Goal: Task Accomplishment & Management: Use online tool/utility

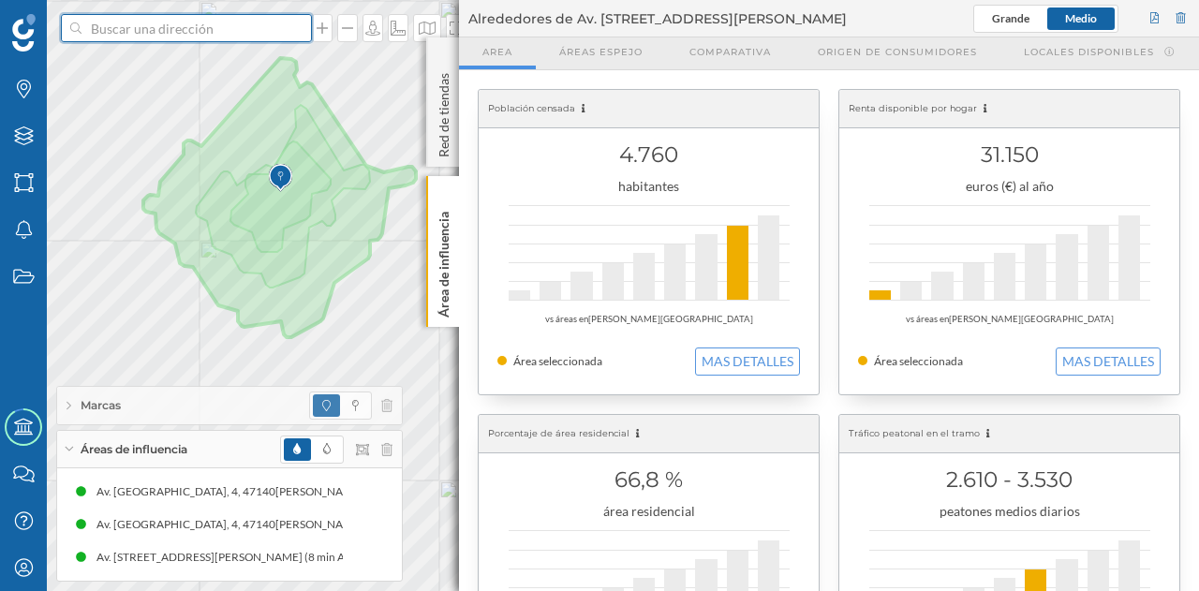
click at [158, 38] on input at bounding box center [186, 28] width 210 height 28
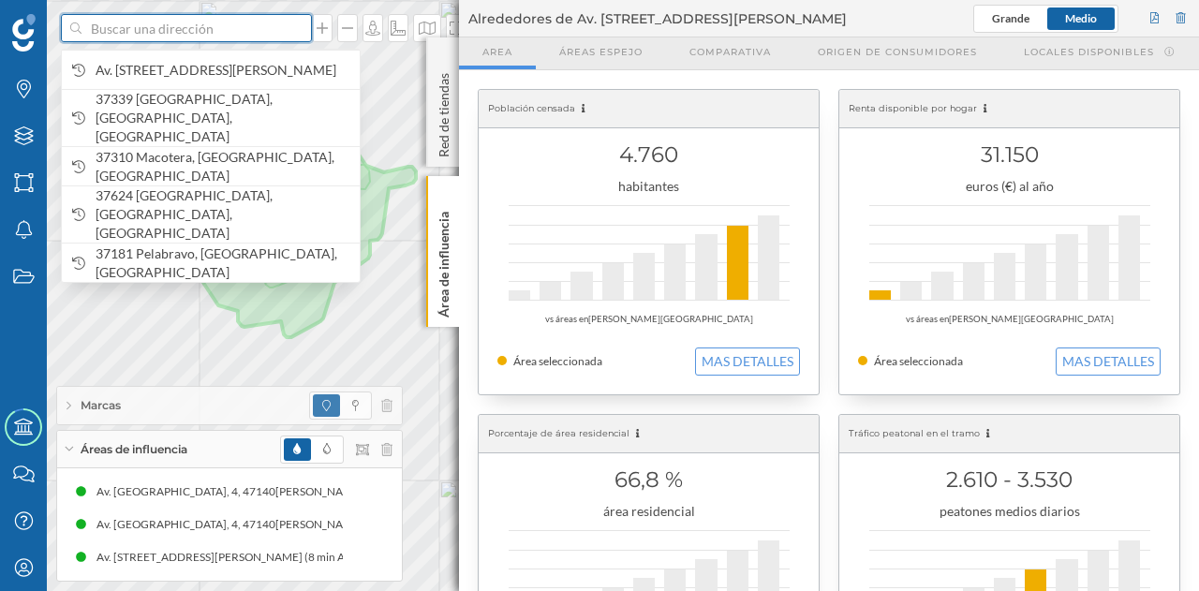
paste input "[PERSON_NAME][STREET_ADDRESS][PERSON_NAME]"
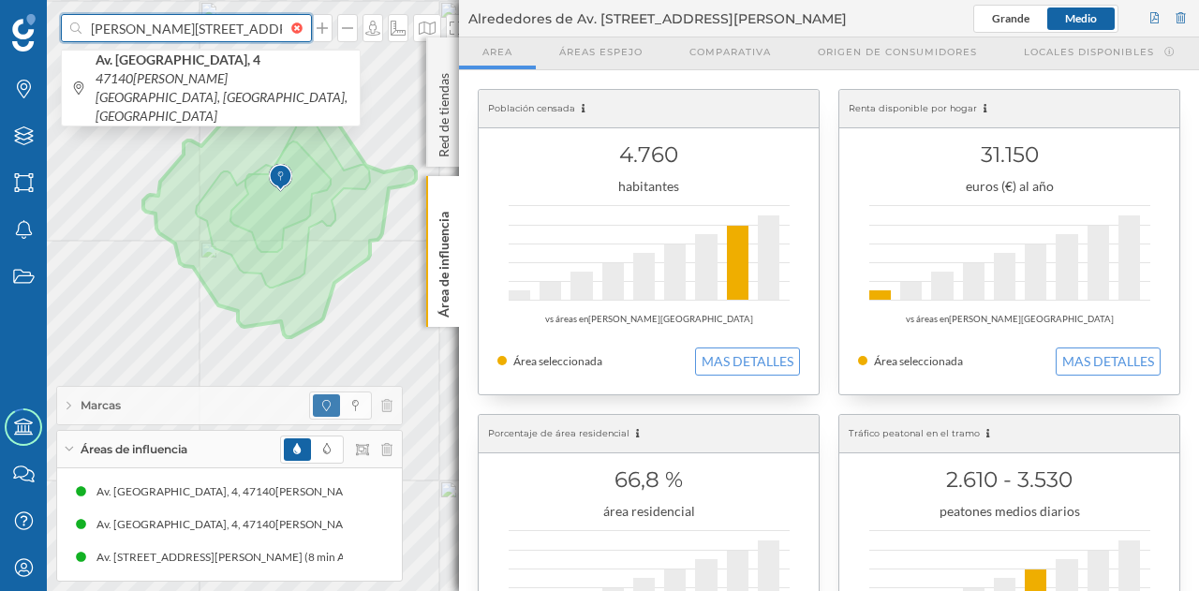
scroll to position [0, 41]
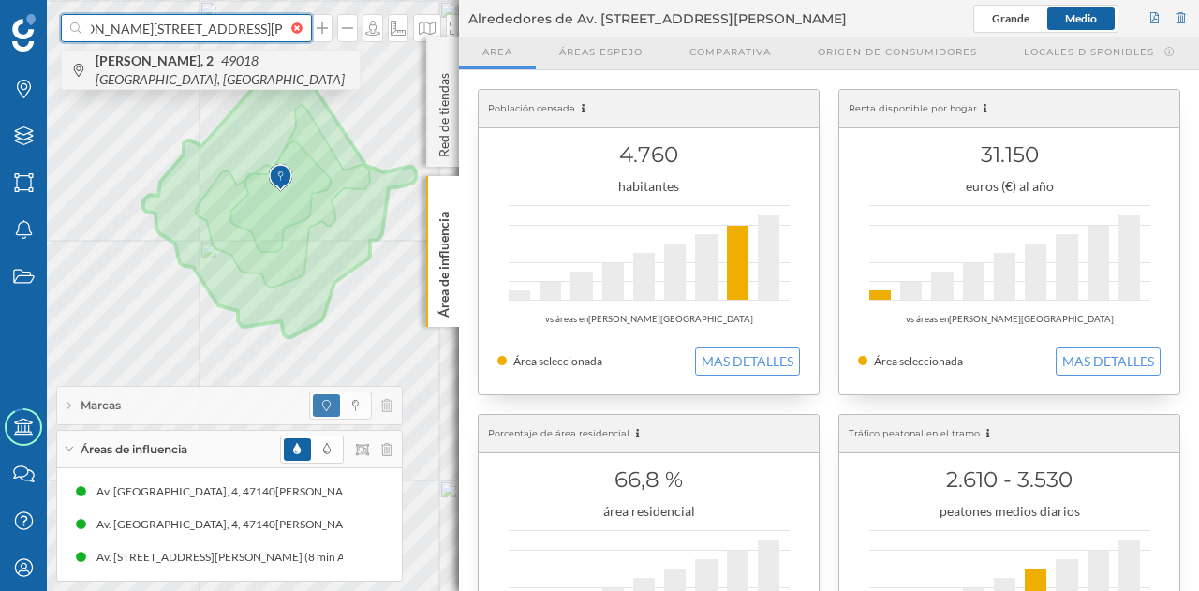
type input "[PERSON_NAME][STREET_ADDRESS][PERSON_NAME]"
click at [215, 76] on span "[PERSON_NAME][STREET_ADDRESS]" at bounding box center [223, 70] width 255 height 37
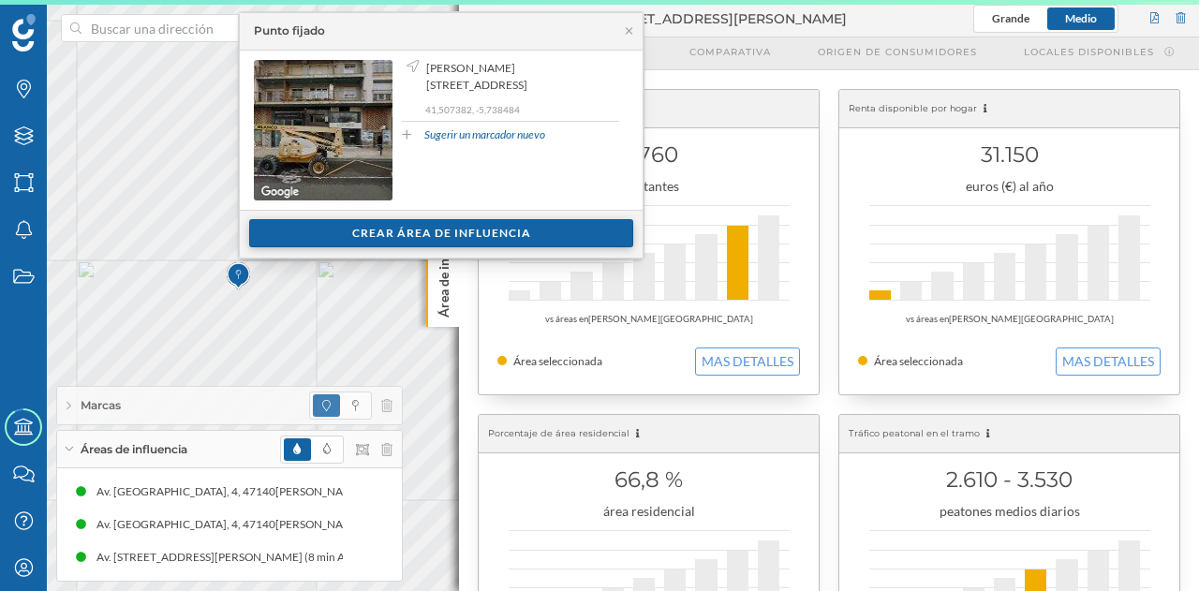
click at [417, 232] on div "Crear área de influencia" at bounding box center [441, 233] width 384 height 28
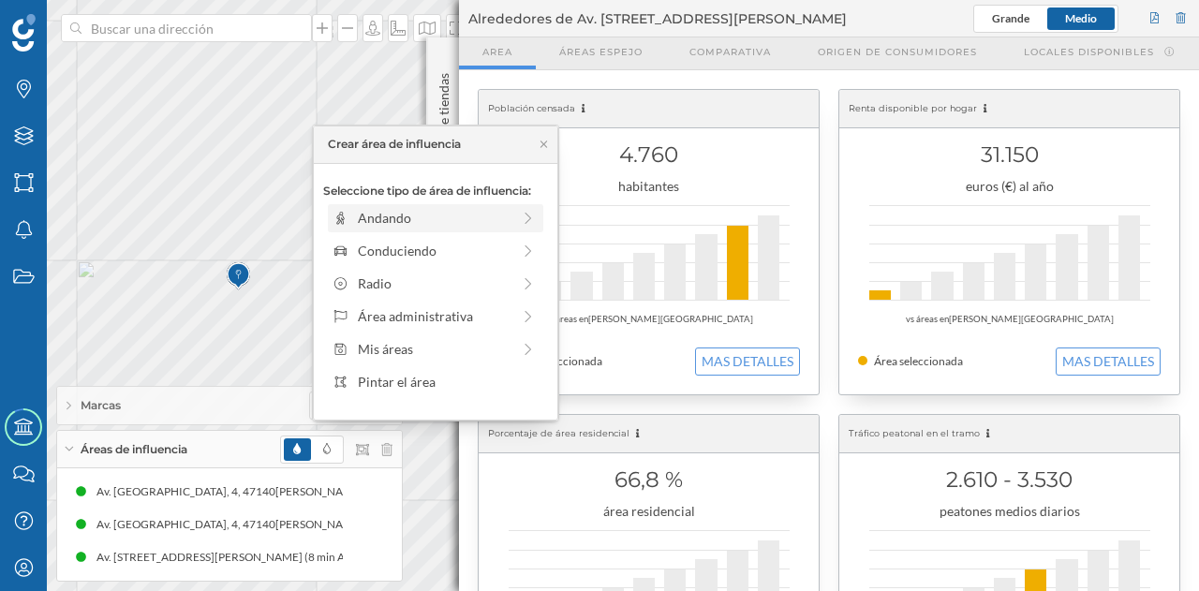
click at [409, 219] on div "Andando" at bounding box center [434, 218] width 153 height 20
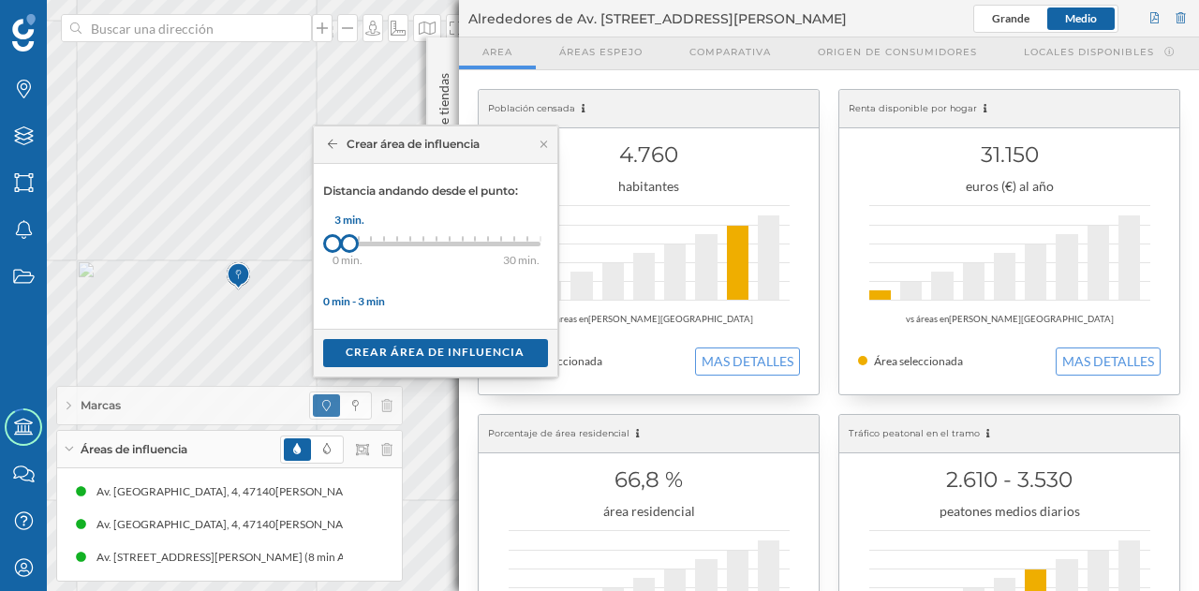
click at [348, 239] on div at bounding box center [349, 243] width 19 height 19
click at [380, 339] on div "Crear área de influencia" at bounding box center [435, 352] width 225 height 28
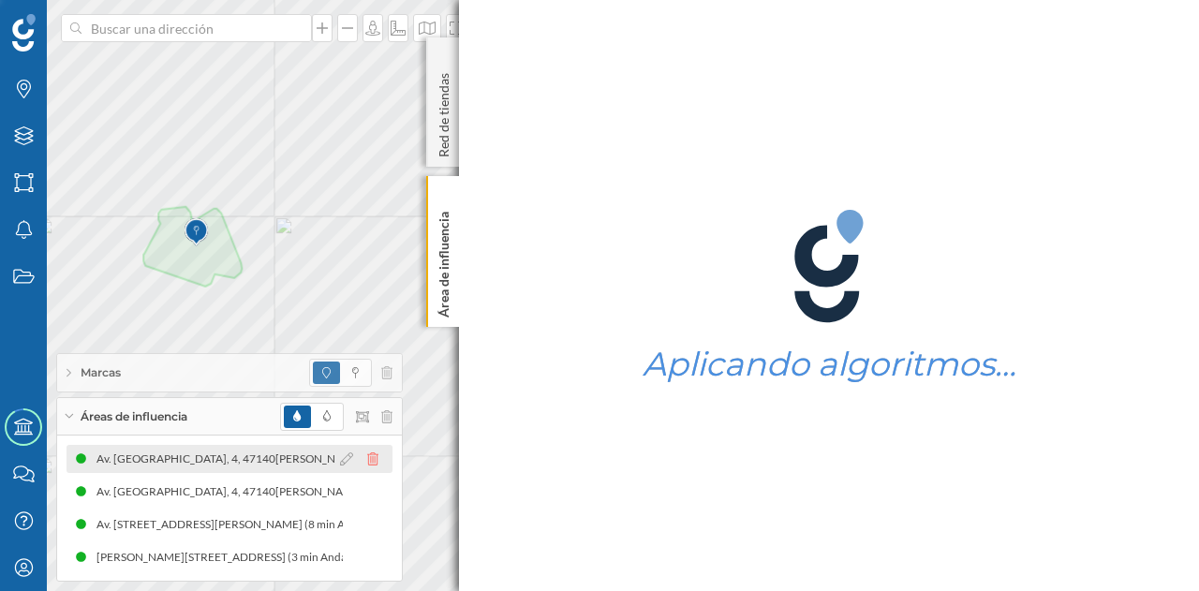
click at [370, 492] on div "Av. [STREET_ADDRESS][PERSON_NAME] (3 min Andando) Av. [STREET_ADDRESS][PERSON_N…" at bounding box center [230, 508] width 326 height 126
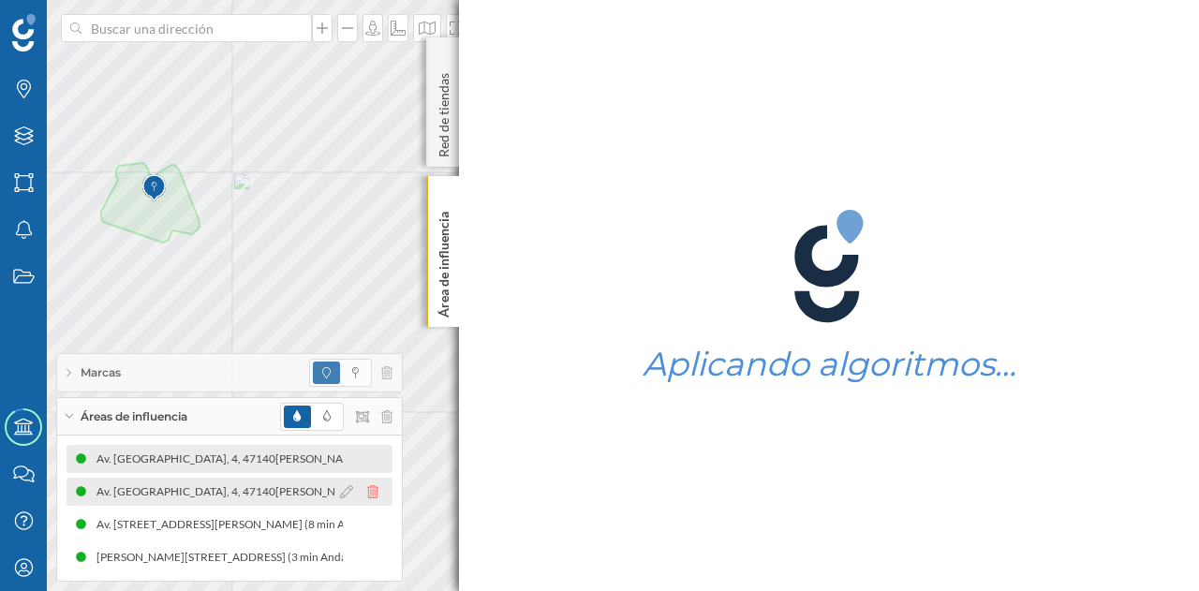
click at [371, 492] on icon at bounding box center [372, 491] width 11 height 13
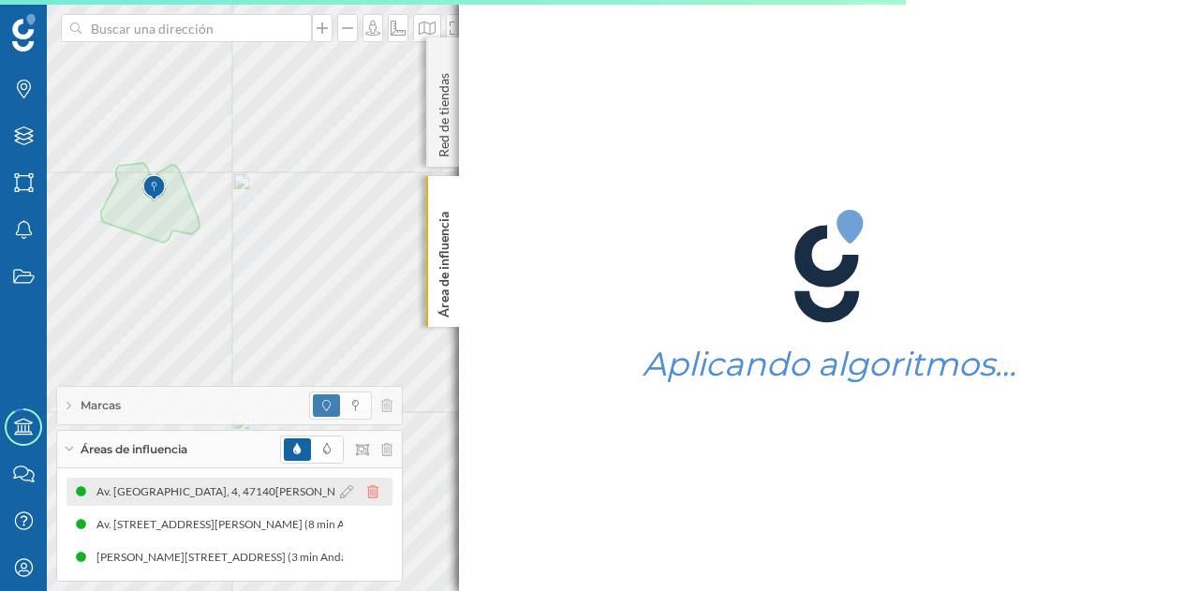
click at [372, 490] on icon at bounding box center [372, 491] width 11 height 13
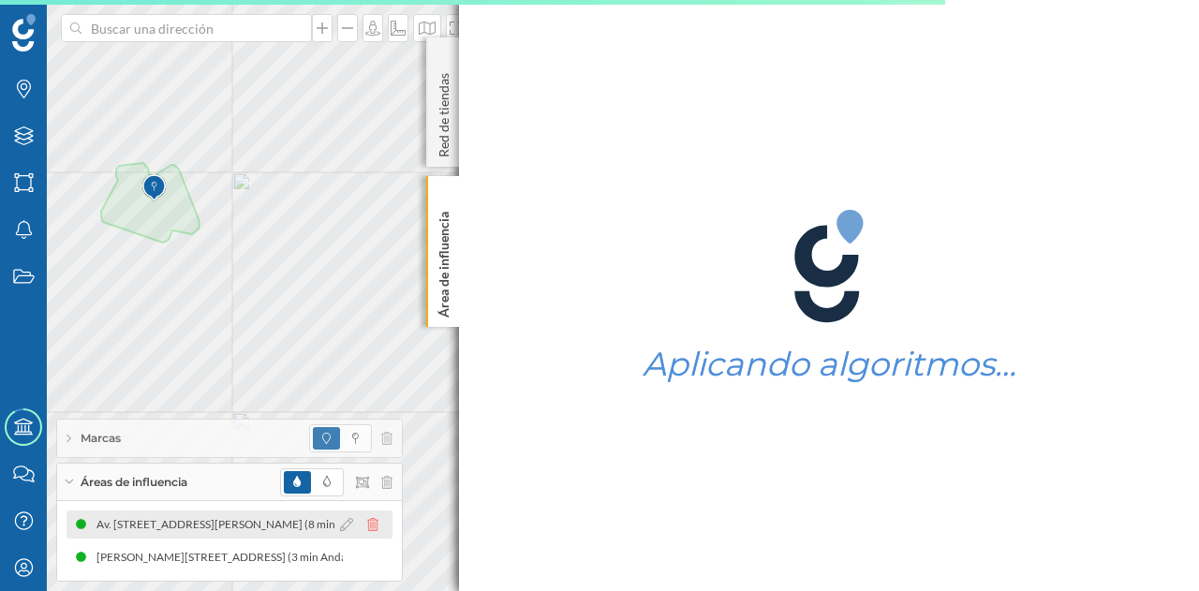
click at [372, 529] on icon at bounding box center [372, 524] width 11 height 13
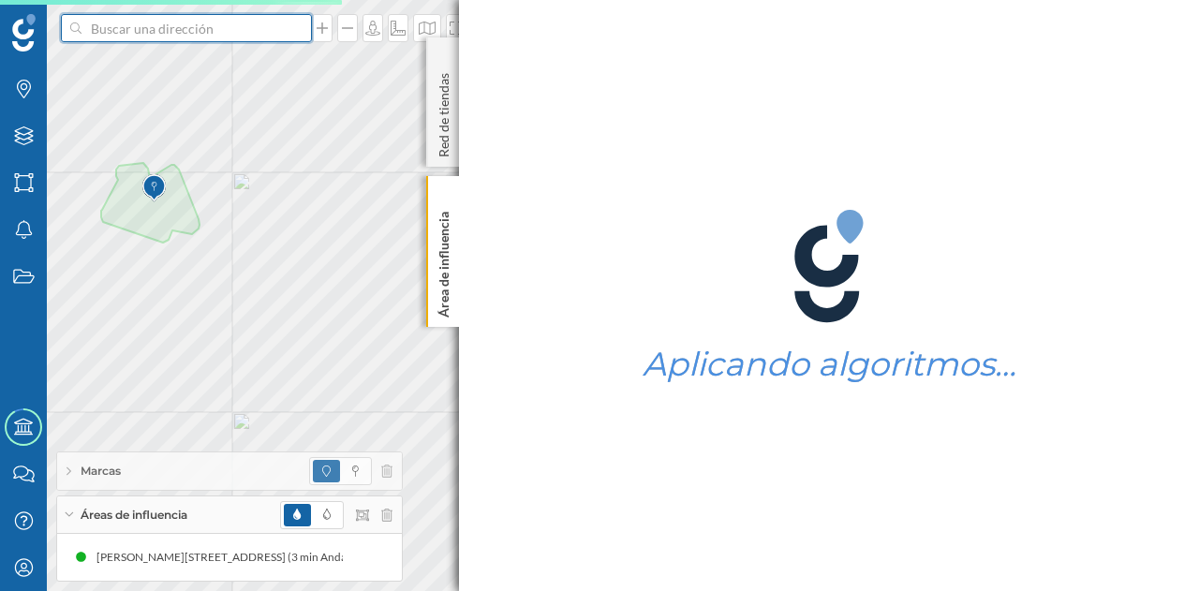
click at [185, 23] on input at bounding box center [186, 28] width 210 height 28
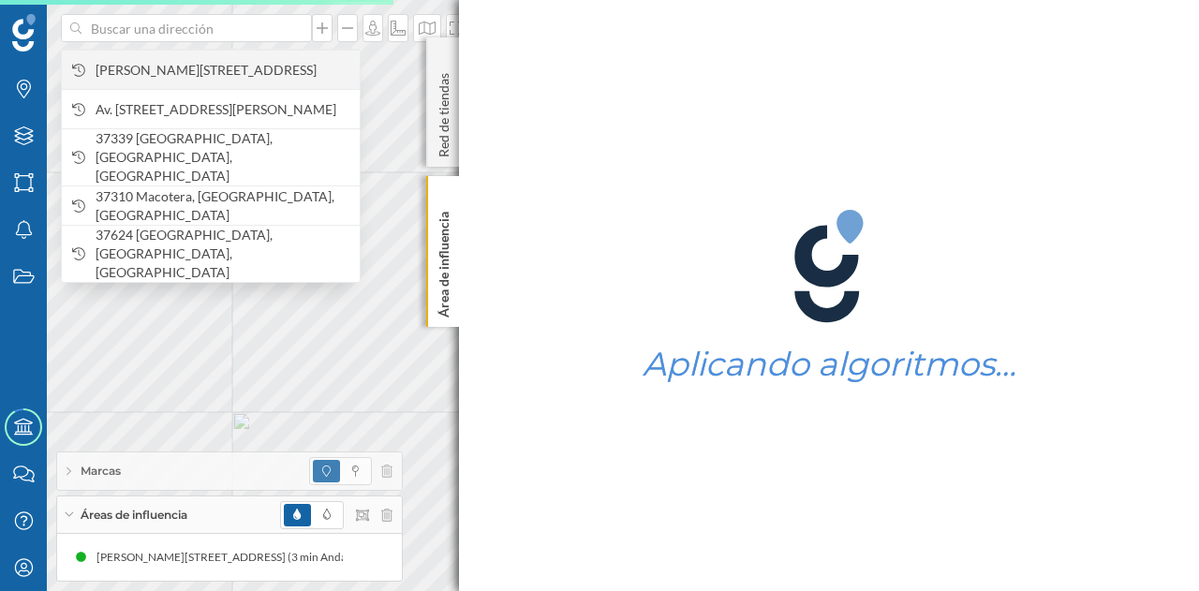
click at [184, 65] on span "[PERSON_NAME][STREET_ADDRESS]" at bounding box center [223, 70] width 255 height 19
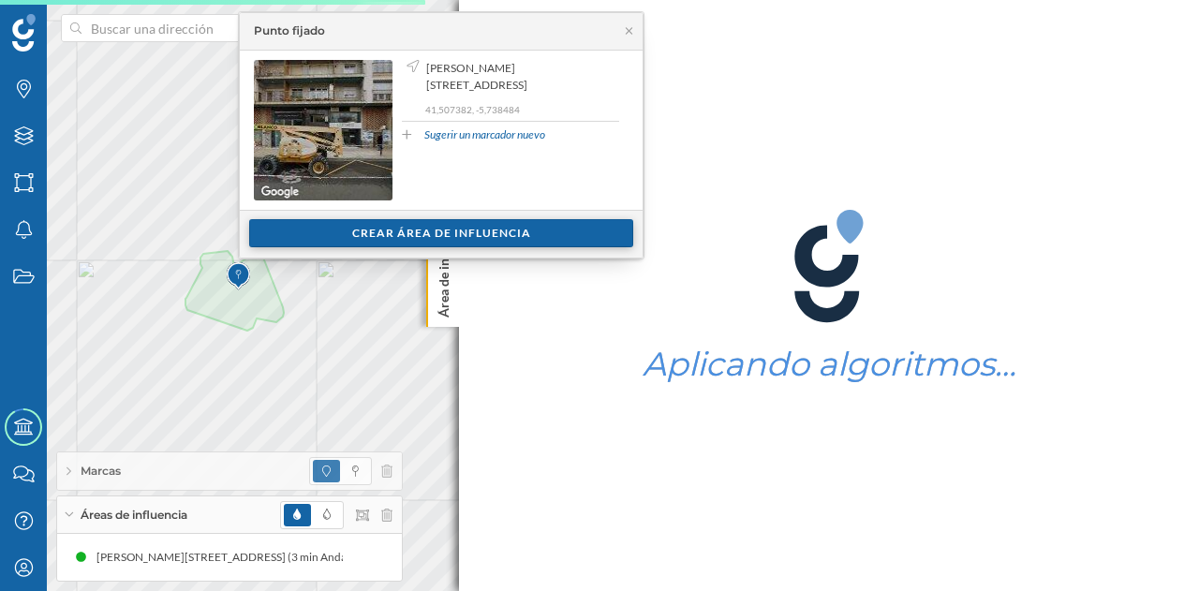
click at [465, 229] on div "Crear área de influencia" at bounding box center [441, 233] width 384 height 28
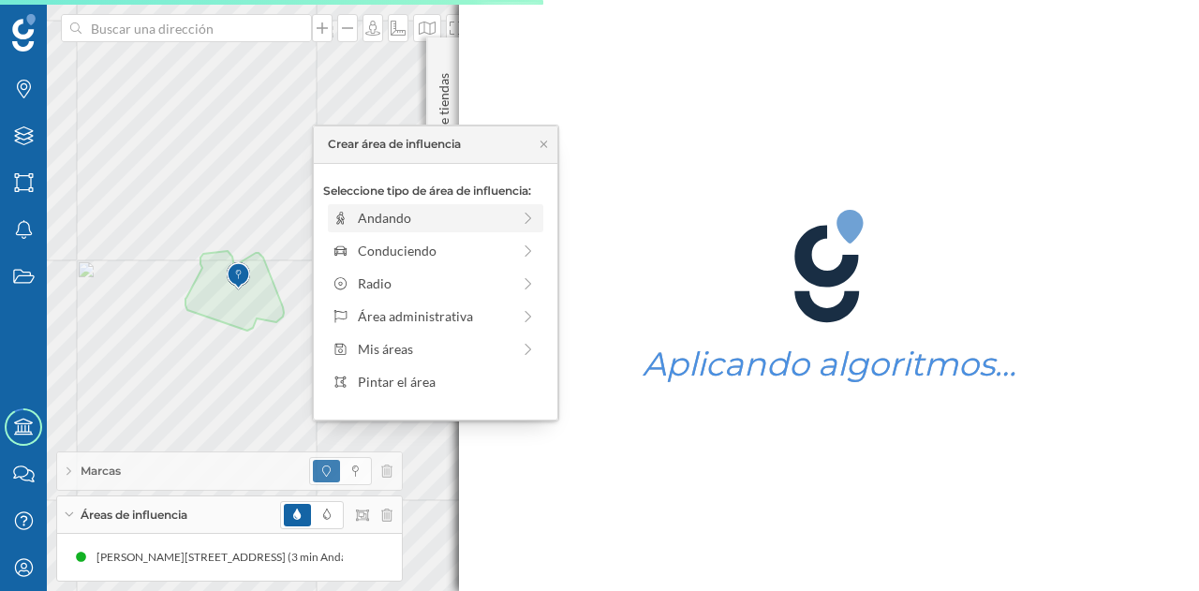
click at [362, 218] on div "Andando" at bounding box center [434, 218] width 153 height 20
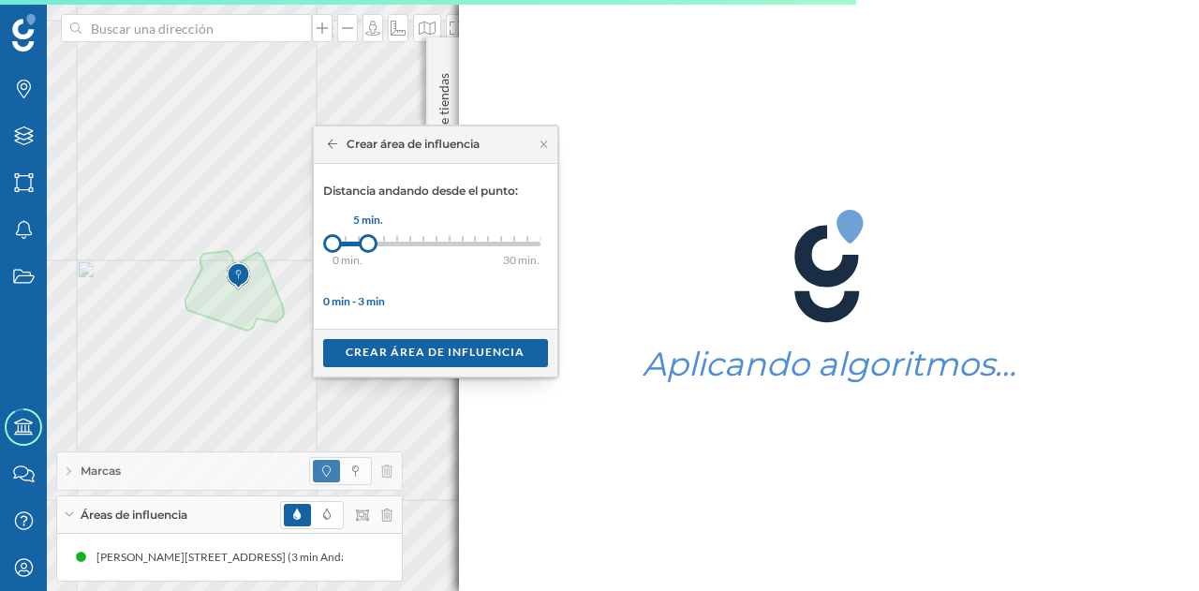
drag, startPoint x: 347, startPoint y: 243, endPoint x: 367, endPoint y: 246, distance: 20.9
click at [367, 246] on div at bounding box center [368, 243] width 19 height 19
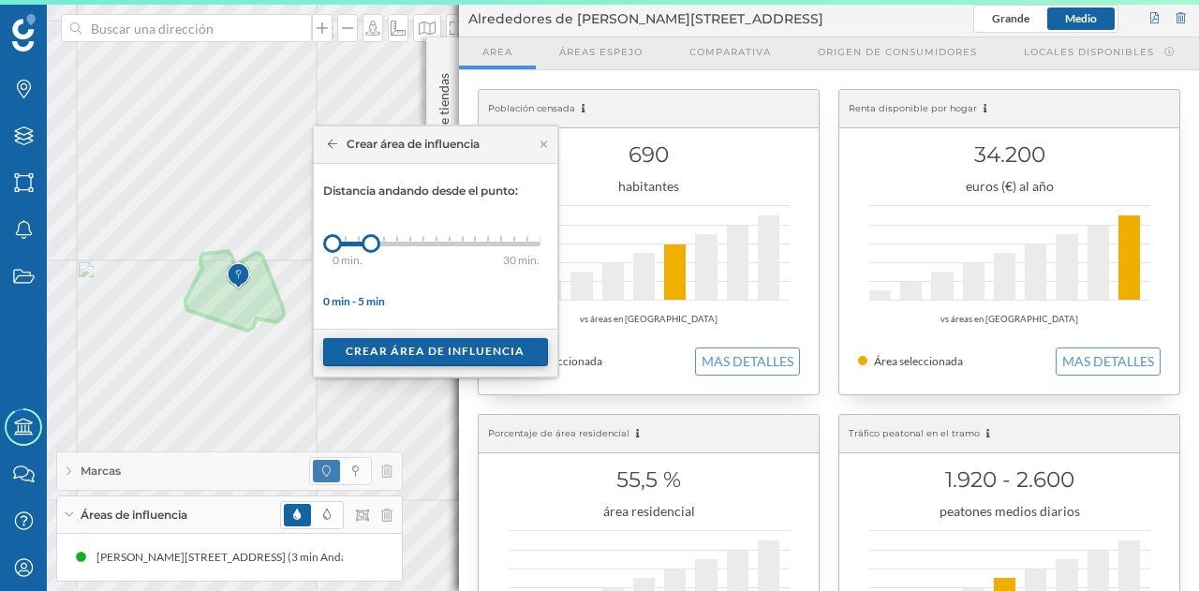
click at [450, 343] on div "Crear área de influencia" at bounding box center [435, 352] width 225 height 28
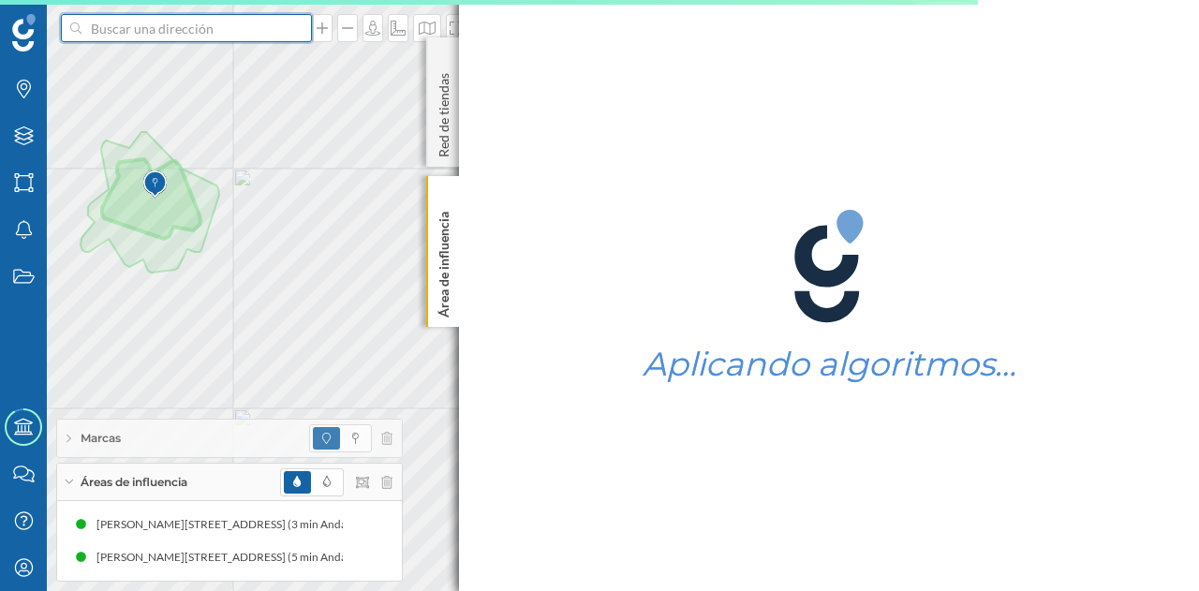
click at [219, 35] on input at bounding box center [186, 28] width 210 height 28
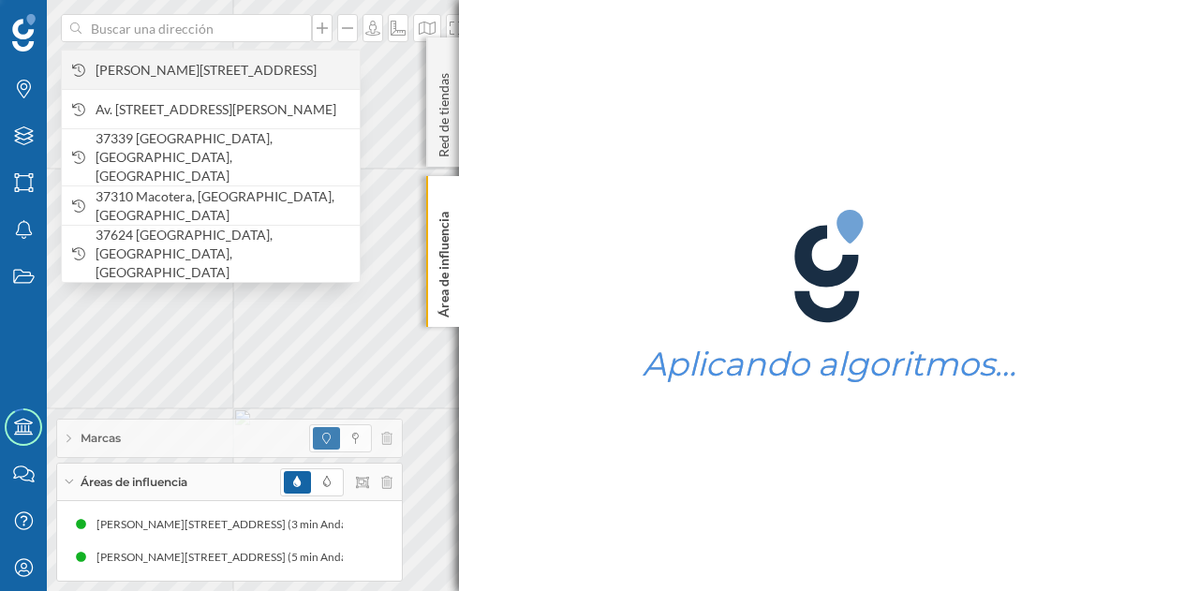
click at [223, 67] on span "[PERSON_NAME][STREET_ADDRESS]" at bounding box center [223, 70] width 255 height 19
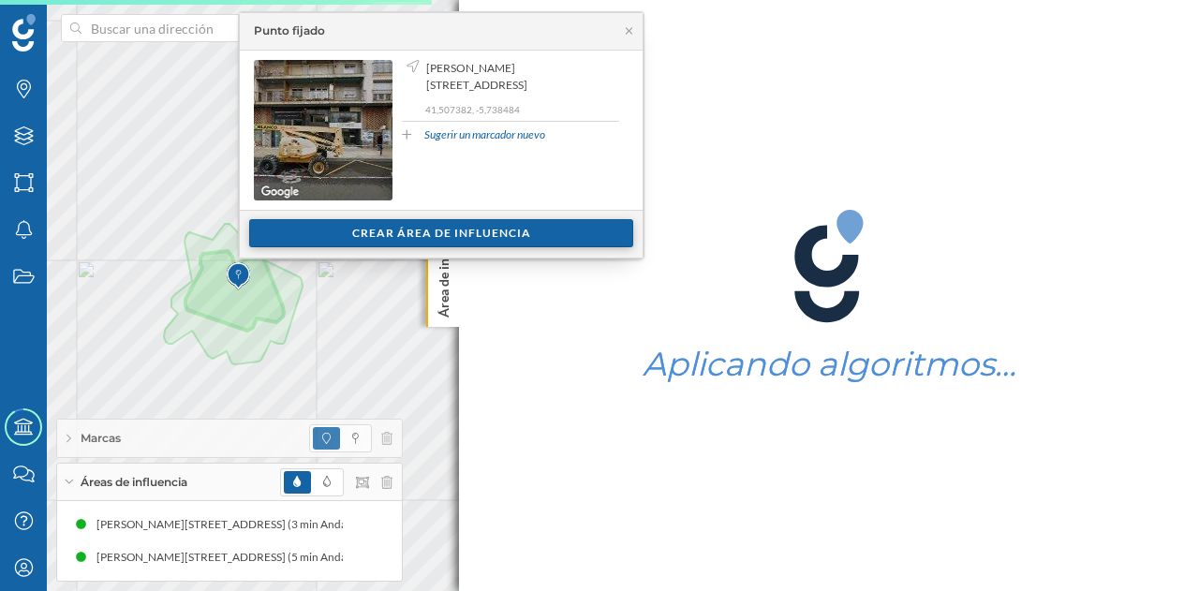
click at [435, 231] on div "Crear área de influencia" at bounding box center [441, 233] width 384 height 28
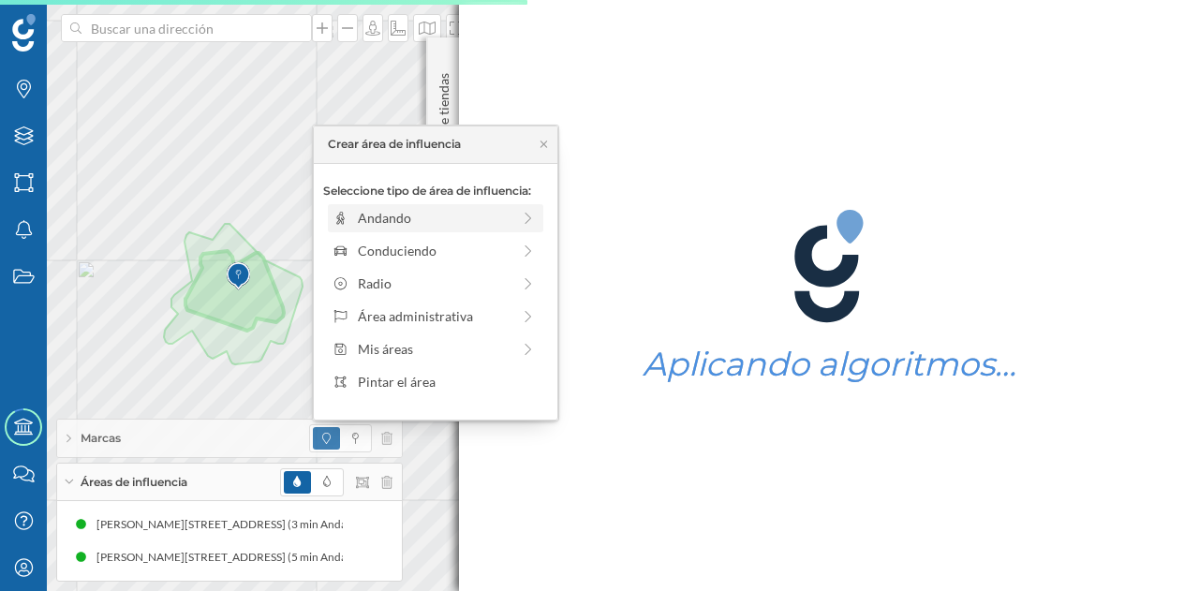
click at [375, 214] on div "Andando" at bounding box center [434, 218] width 153 height 20
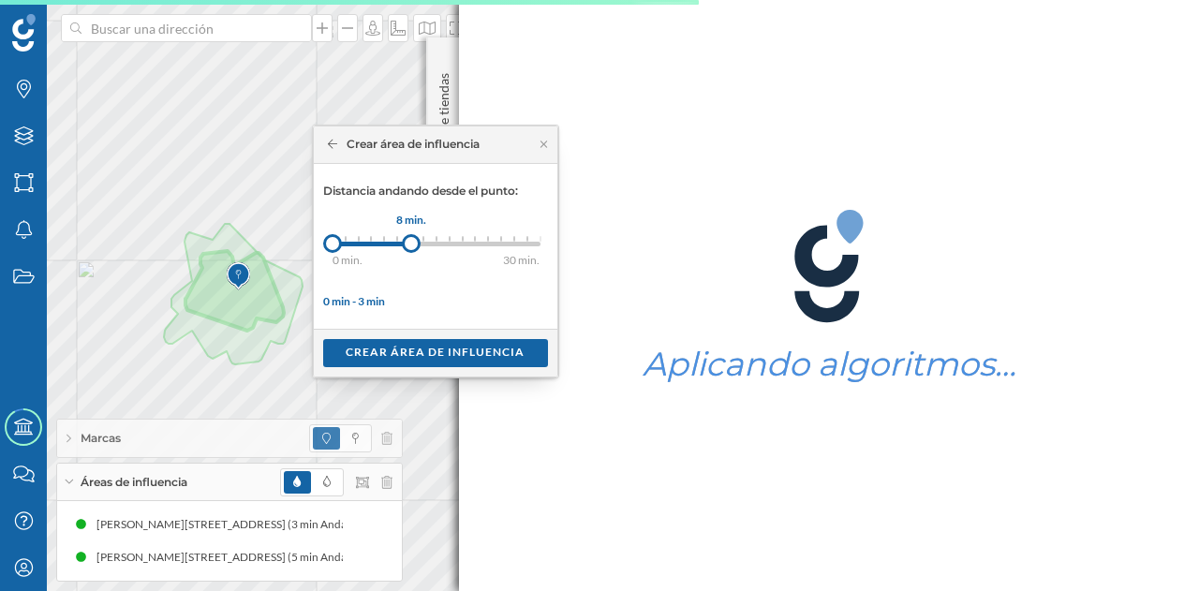
drag, startPoint x: 343, startPoint y: 249, endPoint x: 410, endPoint y: 243, distance: 67.8
click at [410, 243] on div at bounding box center [411, 243] width 19 height 19
click at [421, 351] on div "Crear área de influencia" at bounding box center [435, 352] width 225 height 28
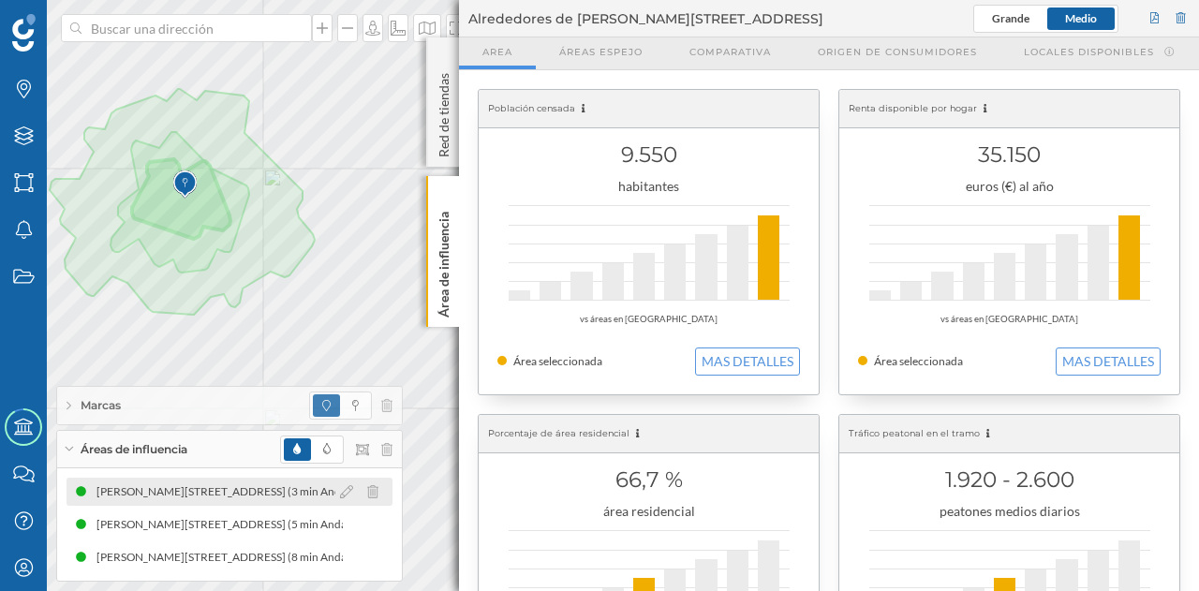
click at [257, 490] on div "[PERSON_NAME][STREET_ADDRESS] (3 min Andando)" at bounding box center [226, 491] width 283 height 19
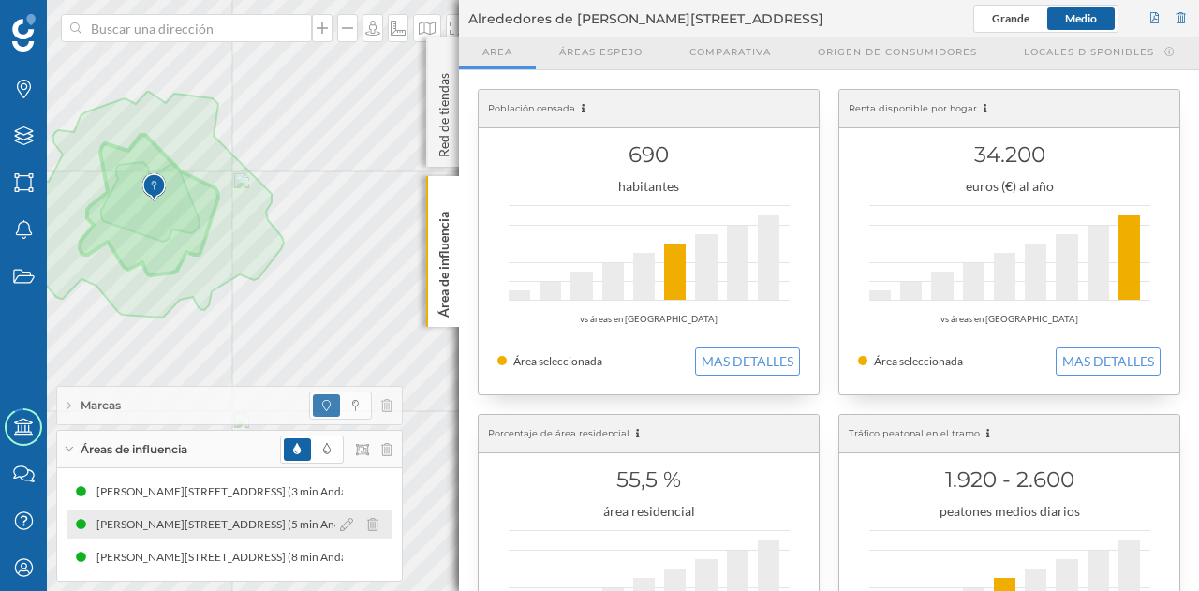
click at [236, 531] on div "[PERSON_NAME][STREET_ADDRESS] (5 min Andando)" at bounding box center [230, 524] width 283 height 19
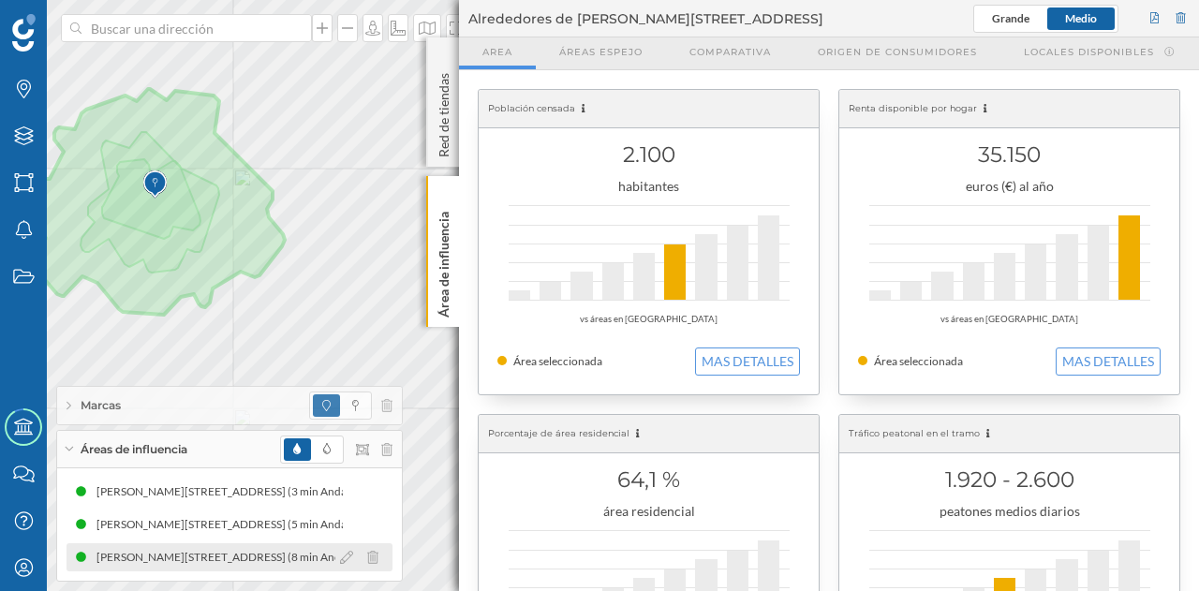
click at [271, 563] on div "[PERSON_NAME][STREET_ADDRESS] (8 min Andando)" at bounding box center [222, 557] width 283 height 19
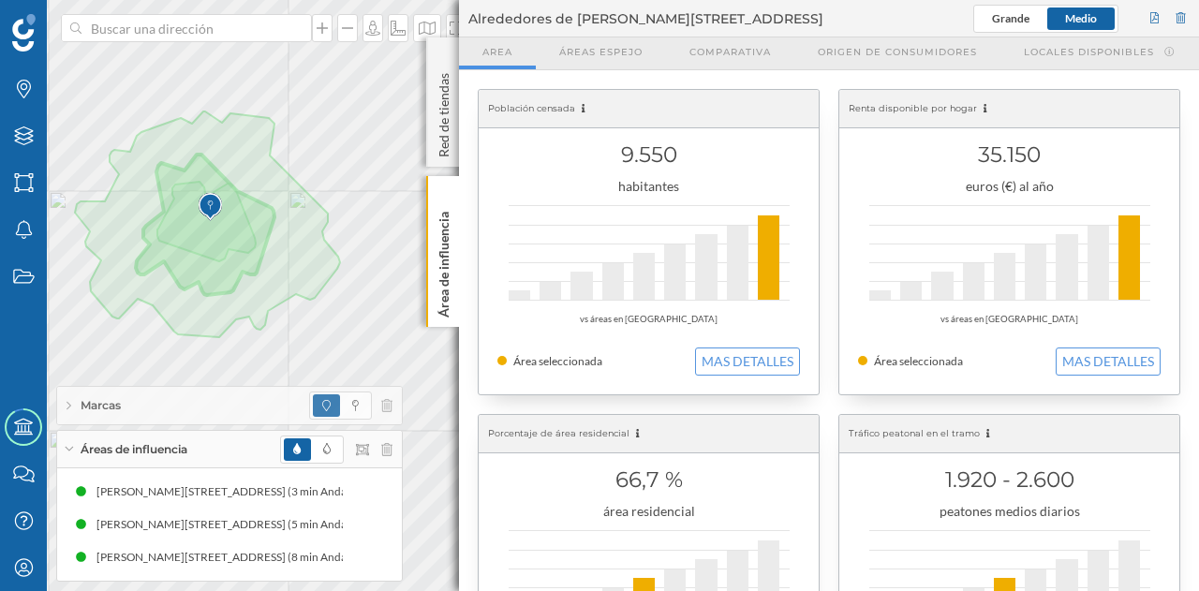
click at [207, 220] on img at bounding box center [210, 206] width 23 height 37
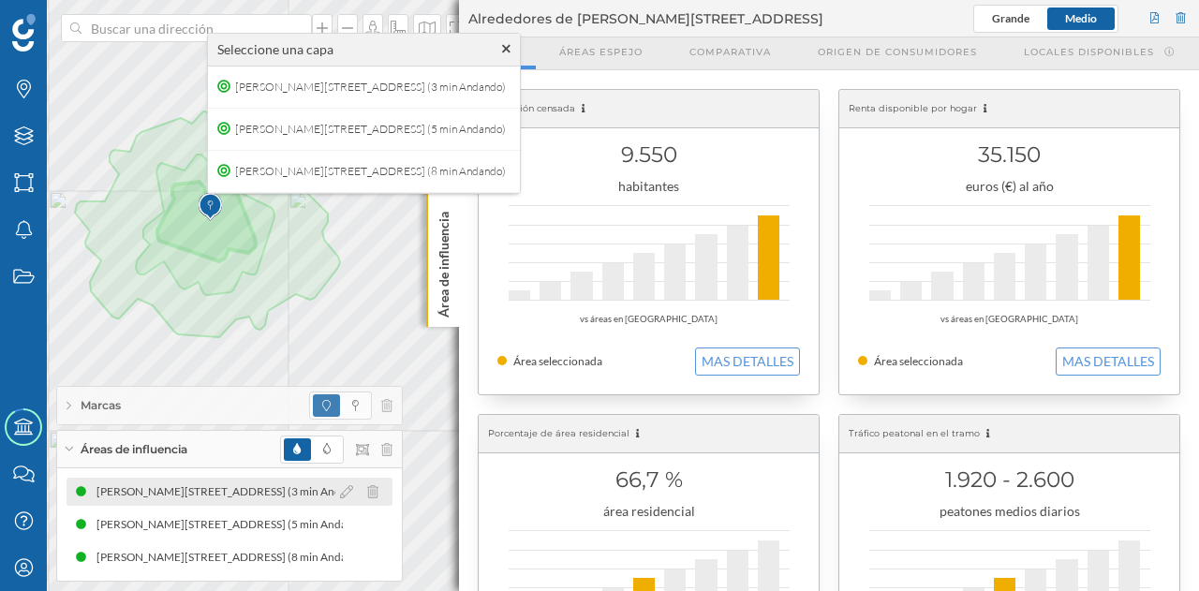
click at [214, 486] on div "[PERSON_NAME][STREET_ADDRESS] (3 min Andando)" at bounding box center [206, 491] width 283 height 19
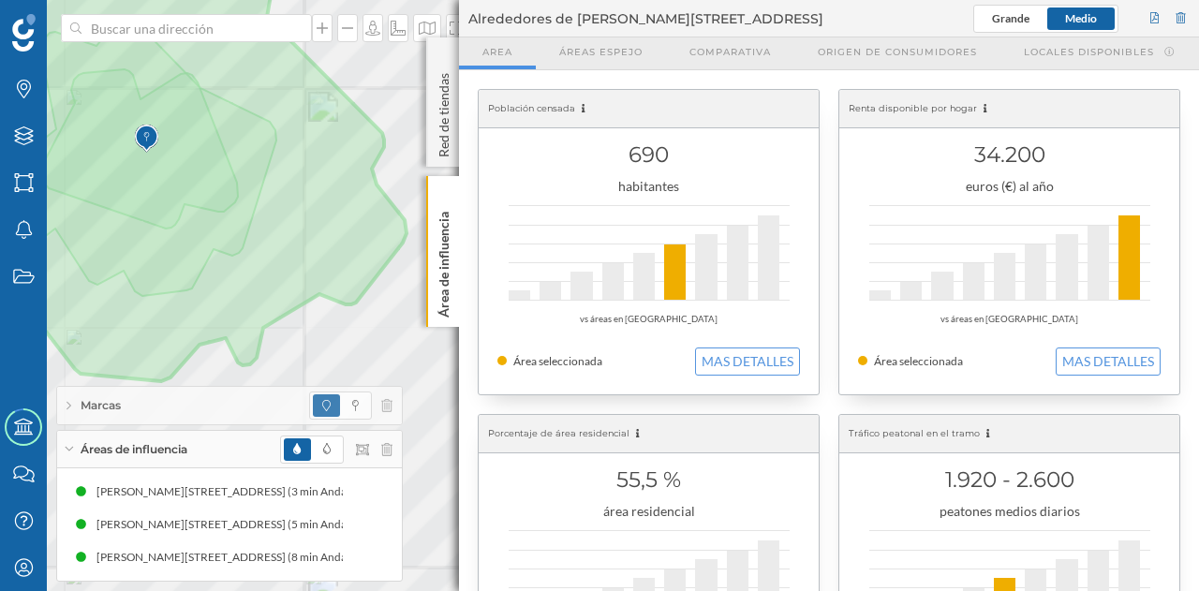
click at [317, 394] on div "Marcas Capas Áreas Notificaciones Estados Academy Contacta con nosotros Centro …" at bounding box center [599, 295] width 1199 height 591
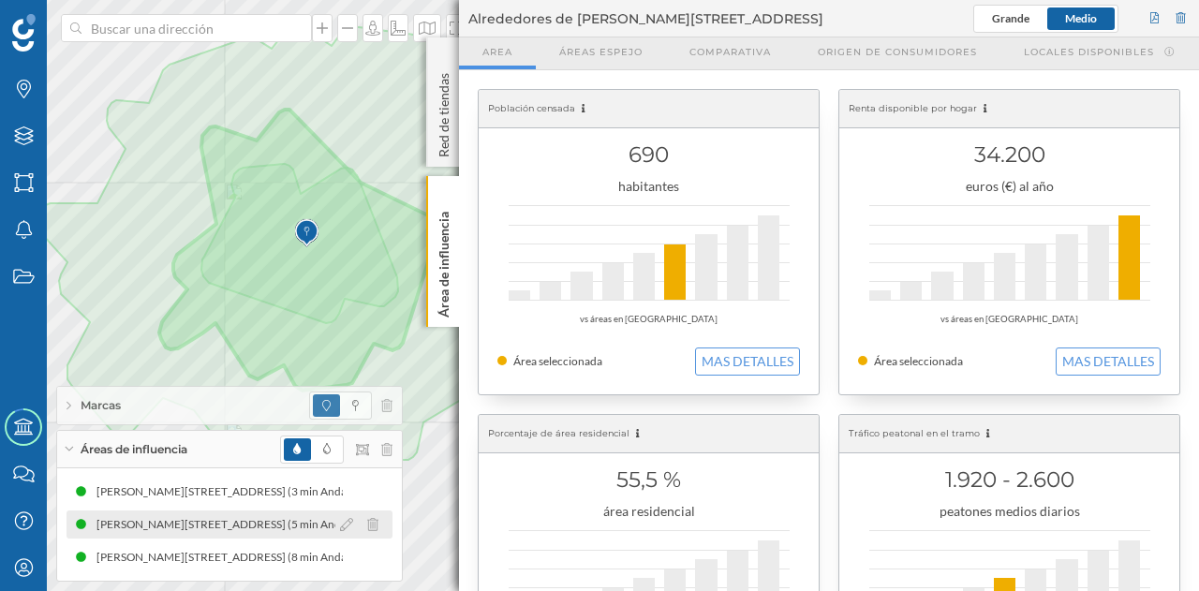
click at [240, 522] on div "[PERSON_NAME][STREET_ADDRESS] (5 min Andando)" at bounding box center [229, 524] width 283 height 19
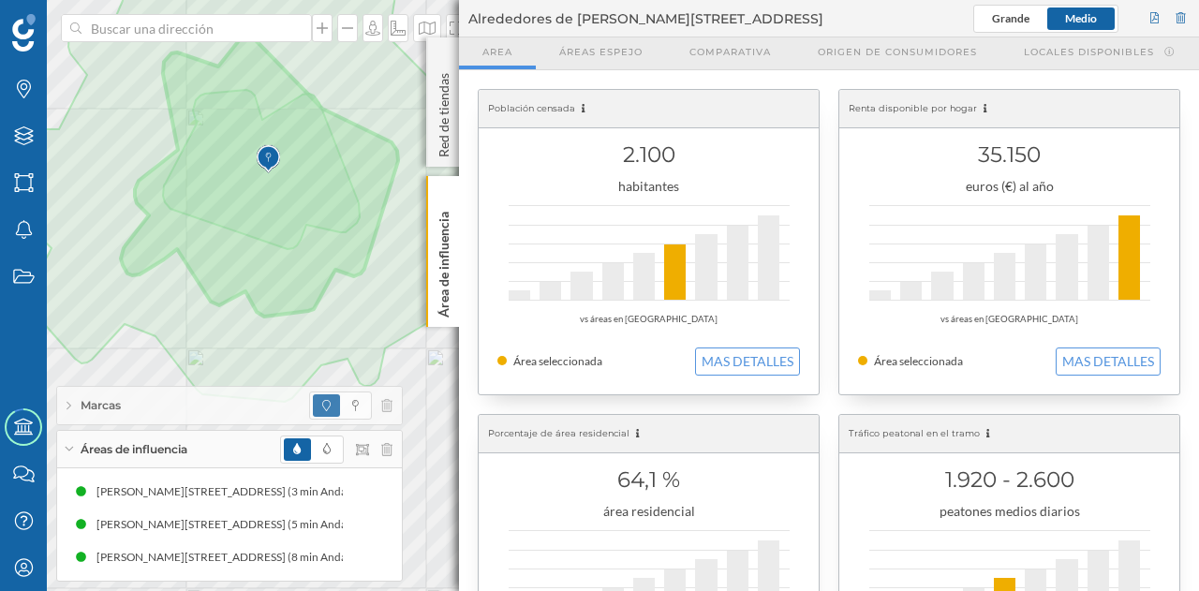
click at [313, 420] on div "Marcas Capas Áreas Notificaciones Estados Academy Contacta con nosotros Centro …" at bounding box center [599, 295] width 1199 height 591
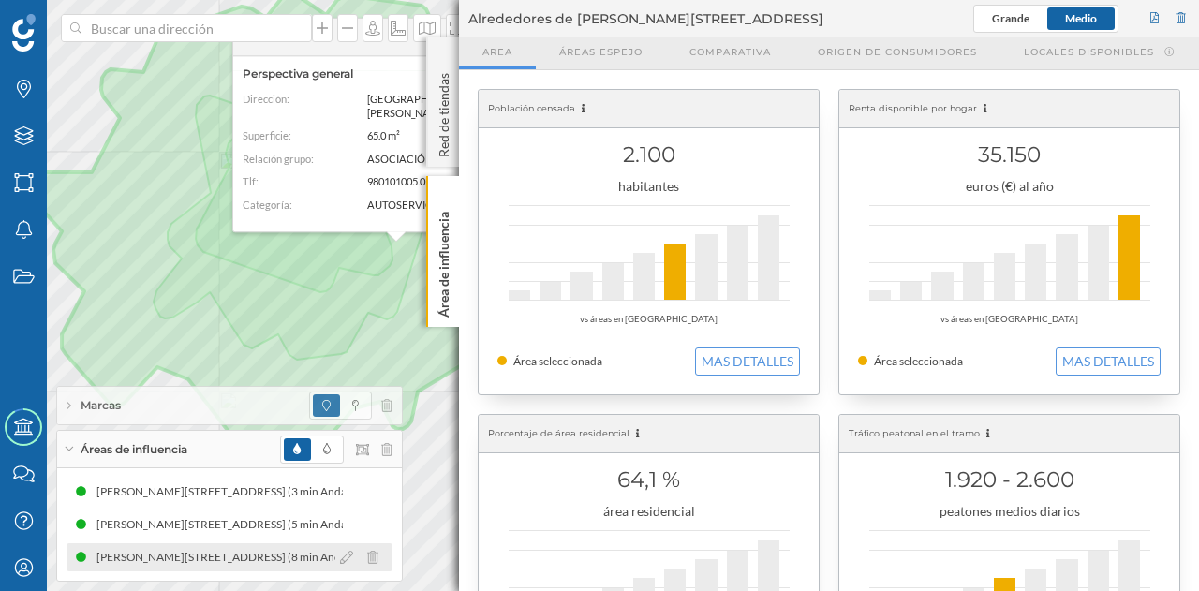
click at [254, 561] on div "[PERSON_NAME][STREET_ADDRESS] (8 min Andando)" at bounding box center [217, 557] width 283 height 19
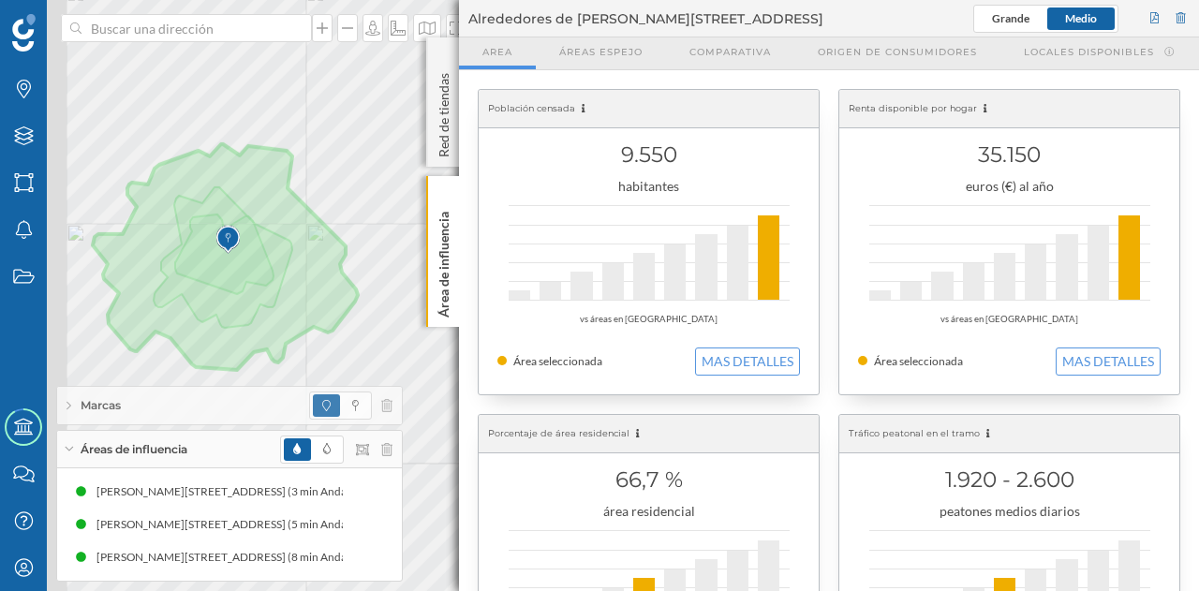
click at [323, 396] on div "Marcas Capas Áreas Notificaciones Estados Academy Contacta con nosotros Centro …" at bounding box center [599, 295] width 1199 height 591
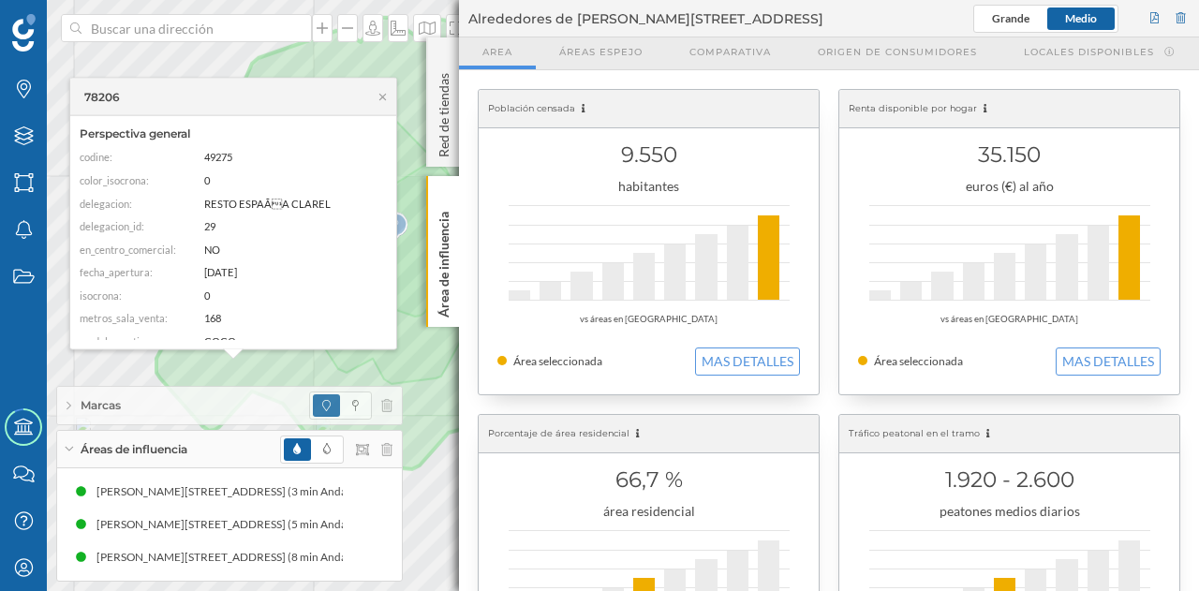
scroll to position [187, 0]
click at [380, 96] on icon at bounding box center [383, 96] width 14 height 11
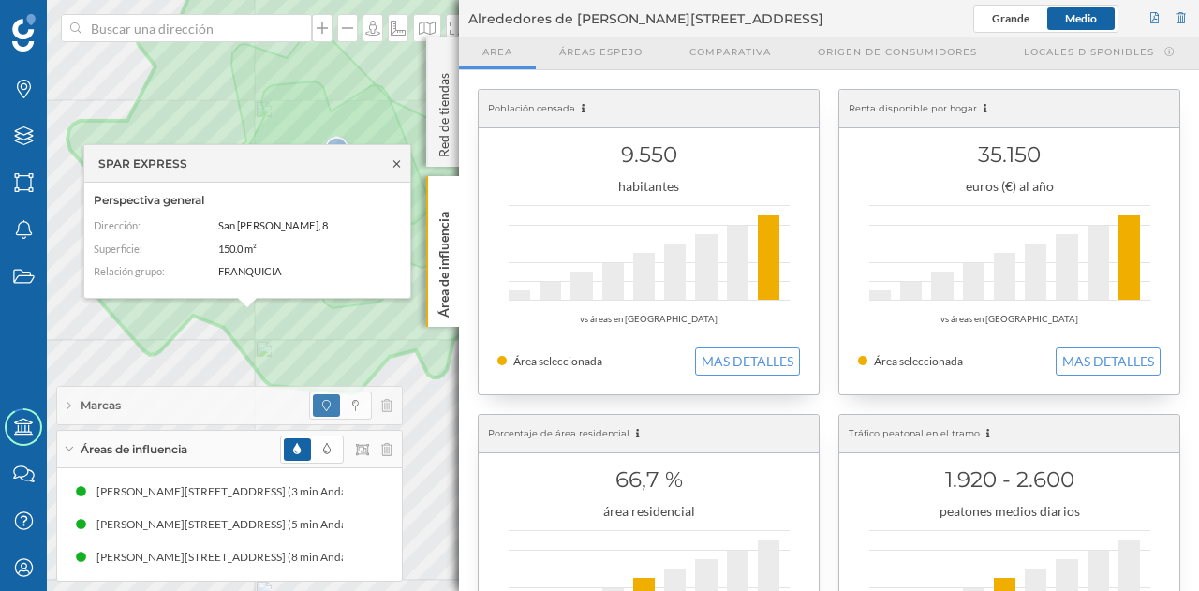
click at [397, 166] on icon at bounding box center [397, 162] width 14 height 11
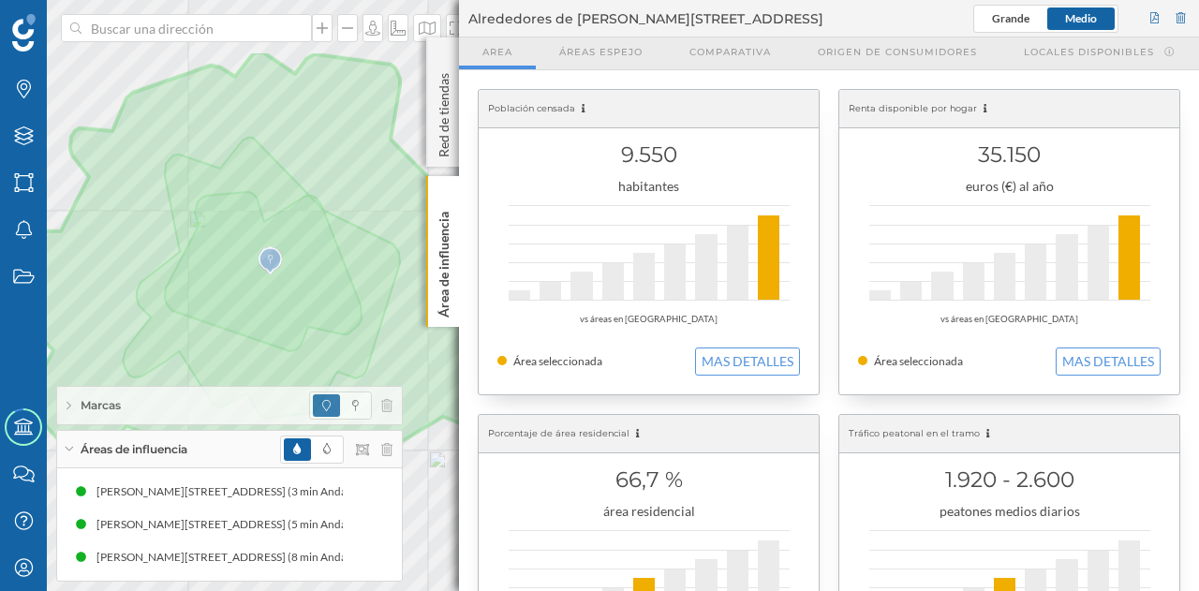
click at [316, 392] on div "Marcas Capas Áreas Notificaciones Estados Academy Contacta con nosotros Centro …" at bounding box center [599, 295] width 1199 height 591
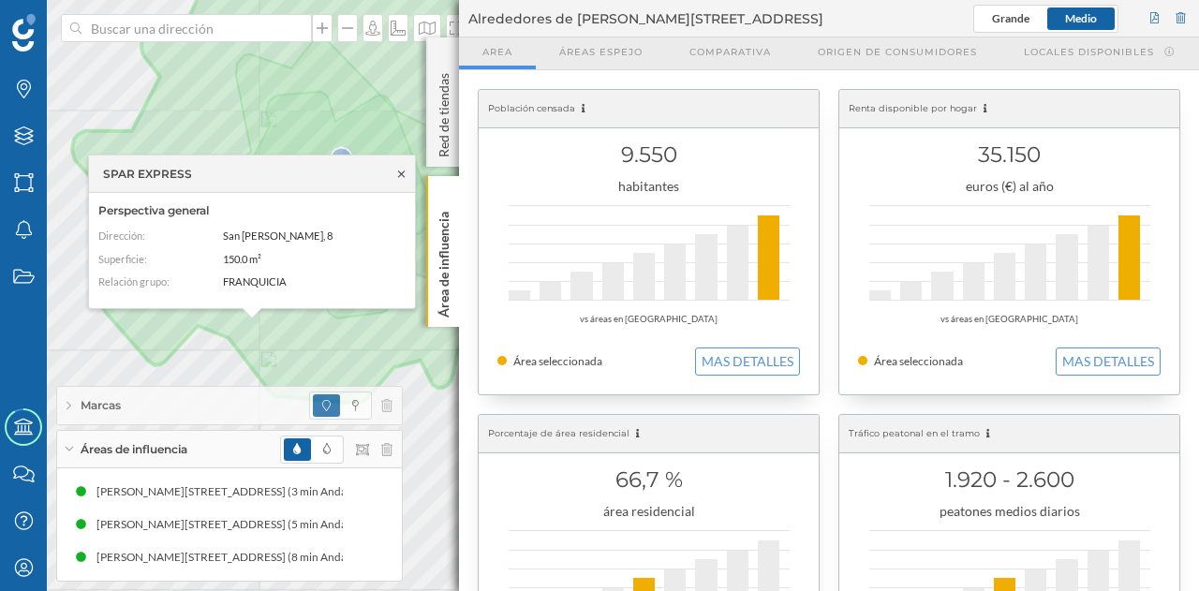
click at [403, 177] on icon at bounding box center [401, 173] width 14 height 11
